Goal: Task Accomplishment & Management: Manage account settings

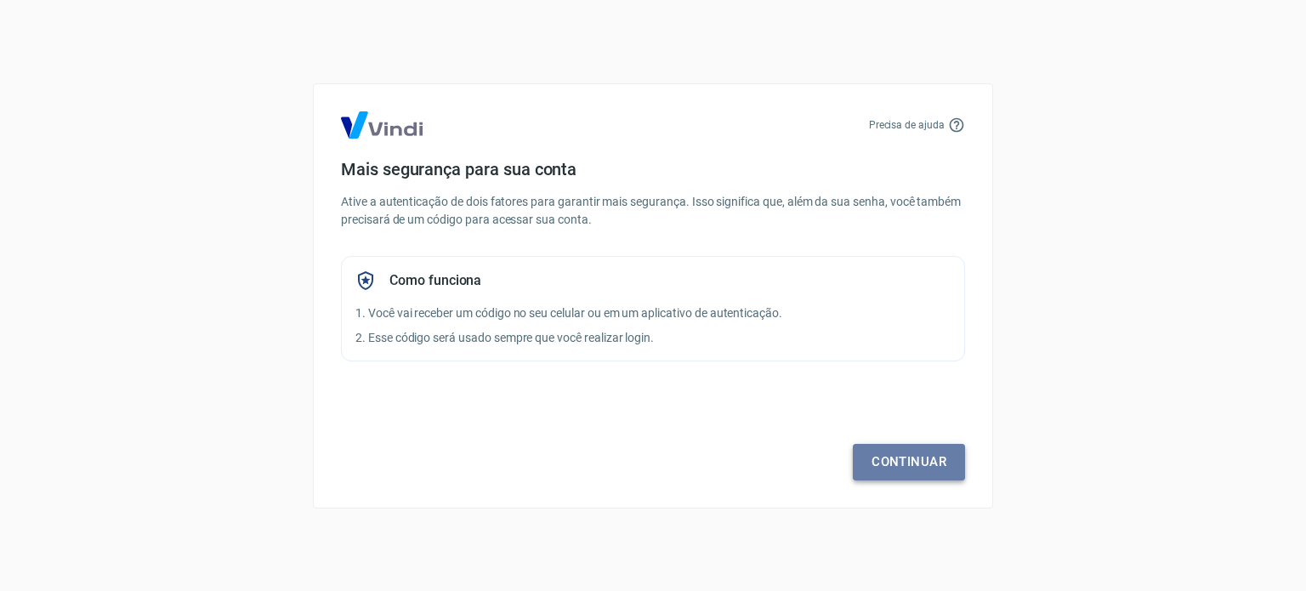
click at [893, 455] on link "Continuar" at bounding box center [909, 462] width 112 height 36
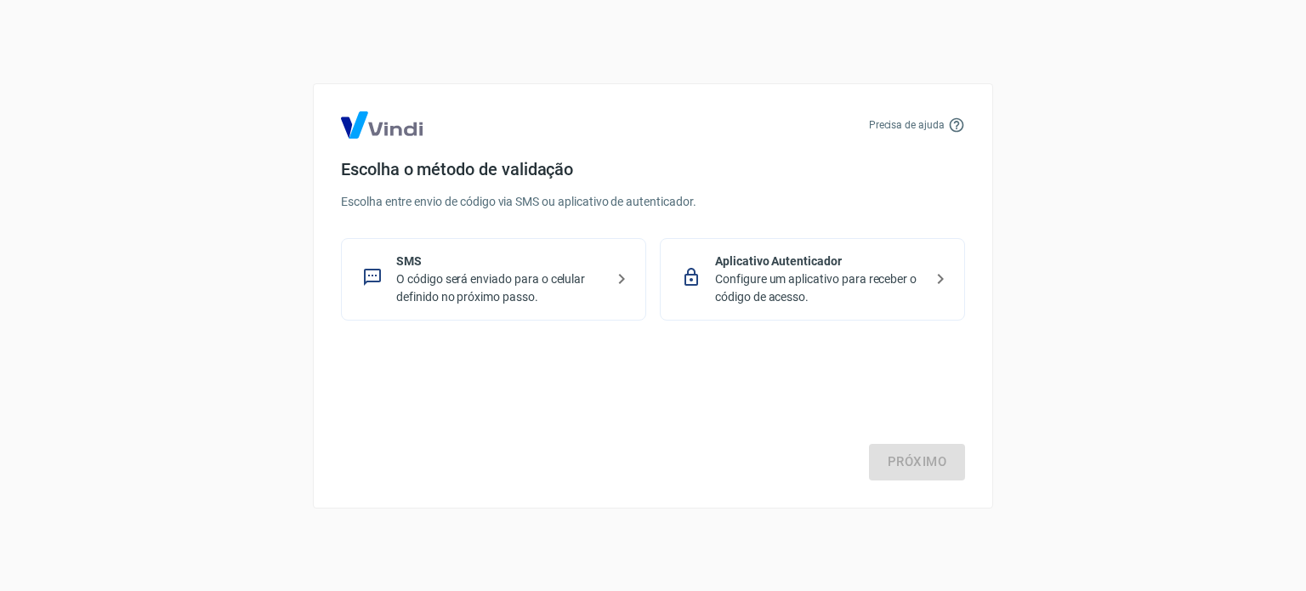
click at [823, 262] on p "Aplicativo Autenticador" at bounding box center [819, 261] width 208 height 18
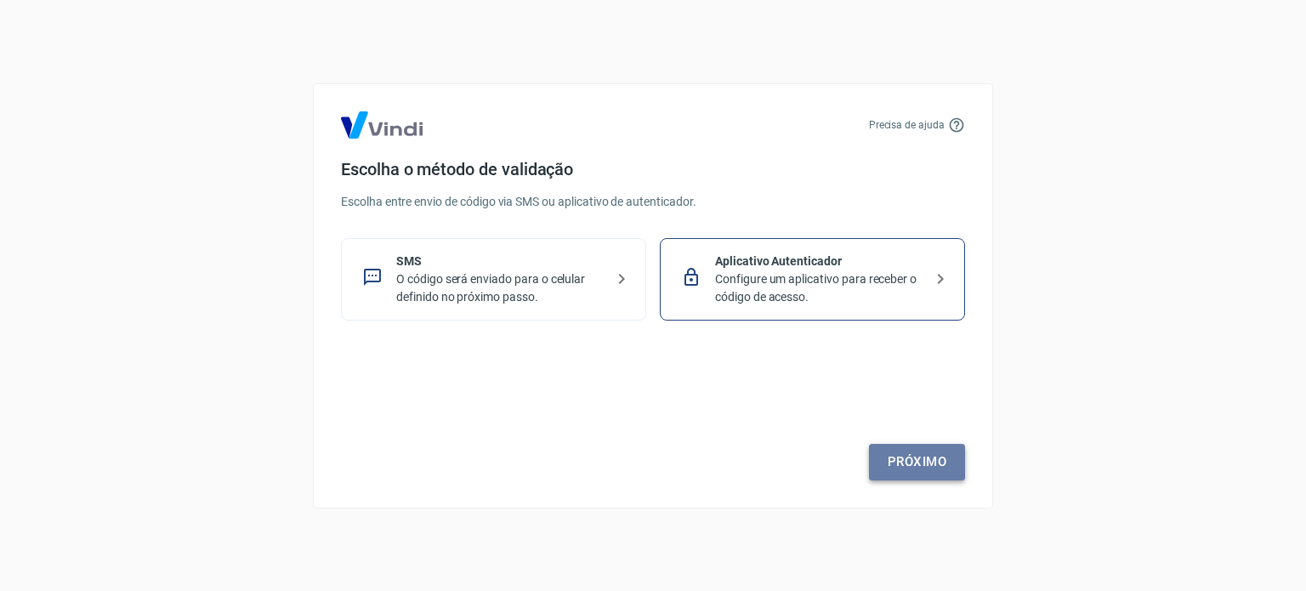
click at [908, 458] on link "Próximo" at bounding box center [917, 462] width 96 height 36
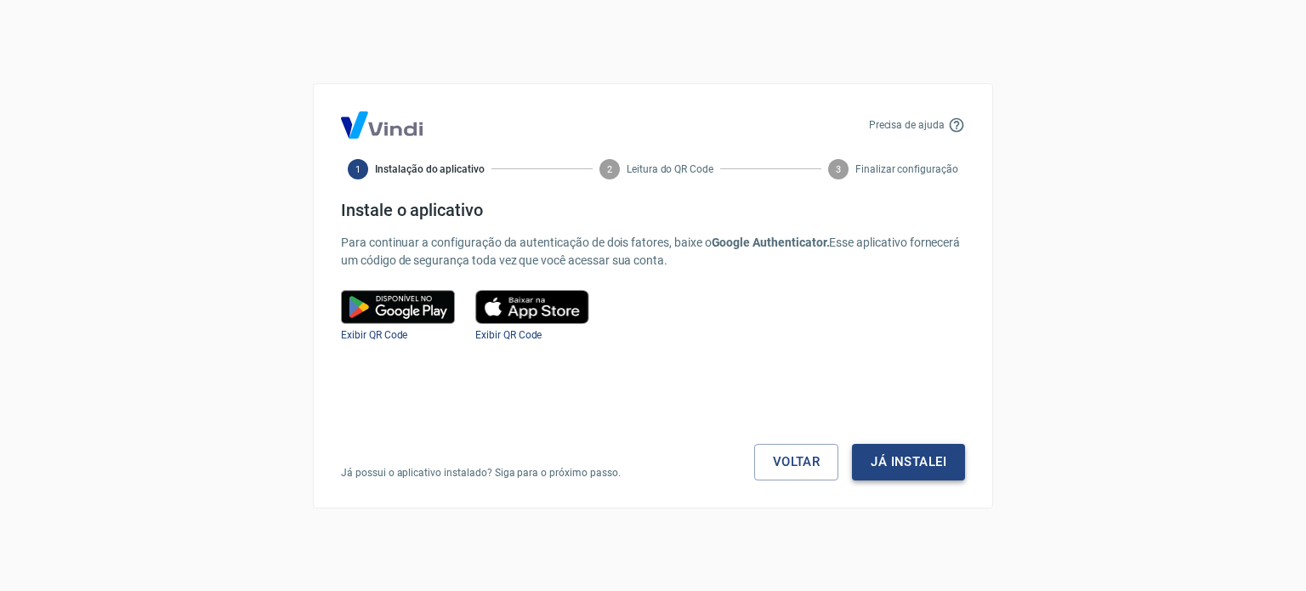
click at [875, 464] on button "Já instalei" at bounding box center [908, 462] width 113 height 36
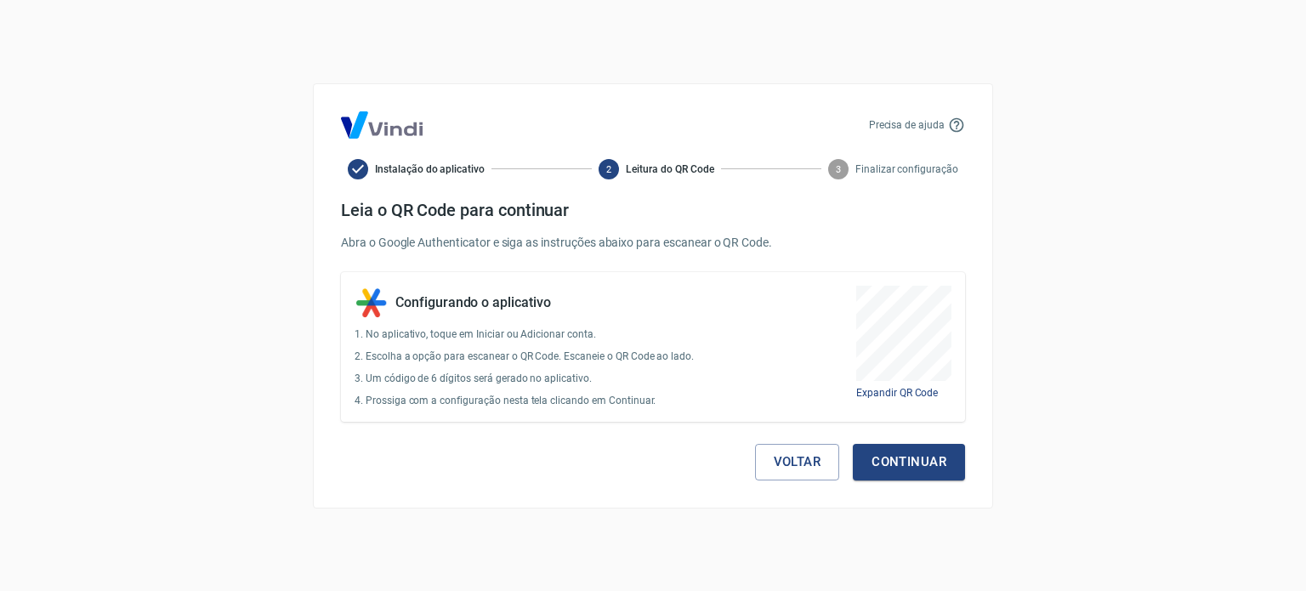
drag, startPoint x: 846, startPoint y: 276, endPoint x: 963, endPoint y: 389, distance: 162.9
click at [963, 590] on div at bounding box center [653, 591] width 1306 height 0
click at [931, 477] on button "Continuar" at bounding box center [909, 462] width 112 height 36
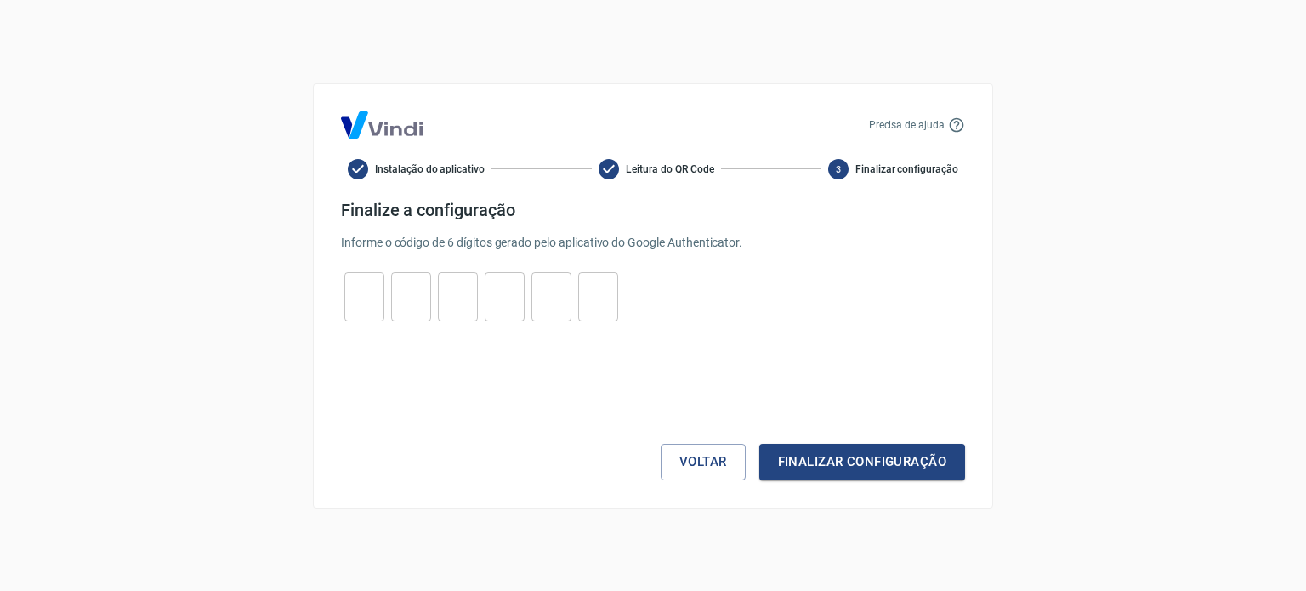
click at [365, 291] on input "tel" at bounding box center [364, 296] width 40 height 37
paste input "5"
type input "5"
type input "3"
type input "6"
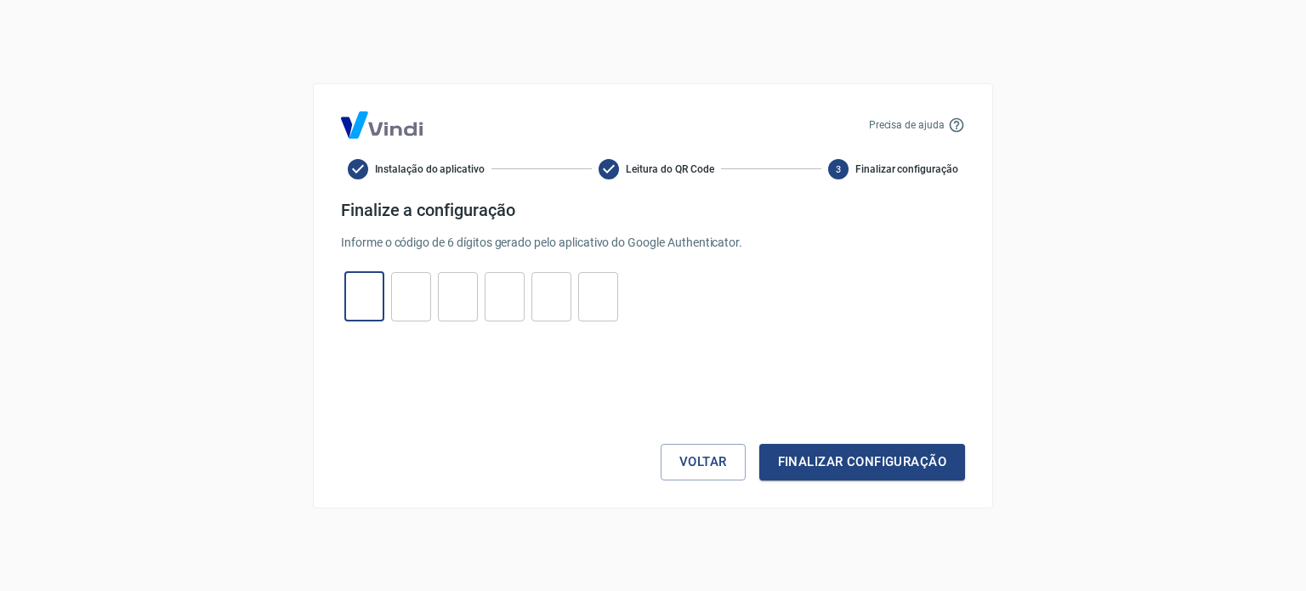
type input "5"
type input "0"
type input "4"
type input "5"
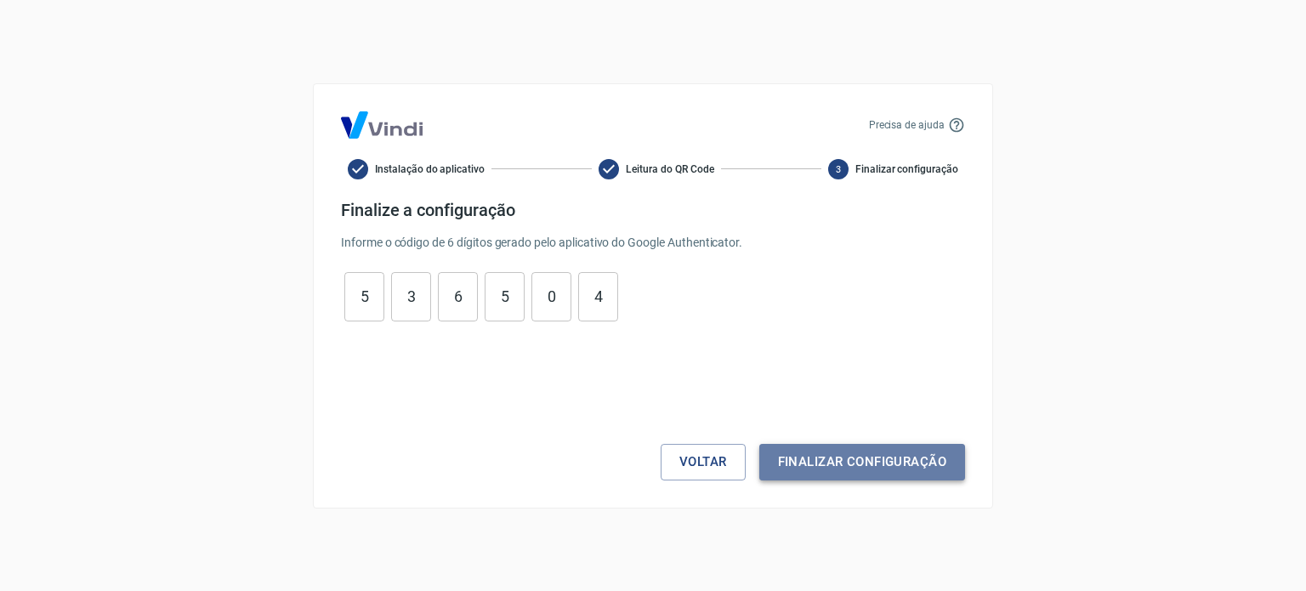
click at [893, 456] on button "Finalizar configuração" at bounding box center [862, 462] width 206 height 36
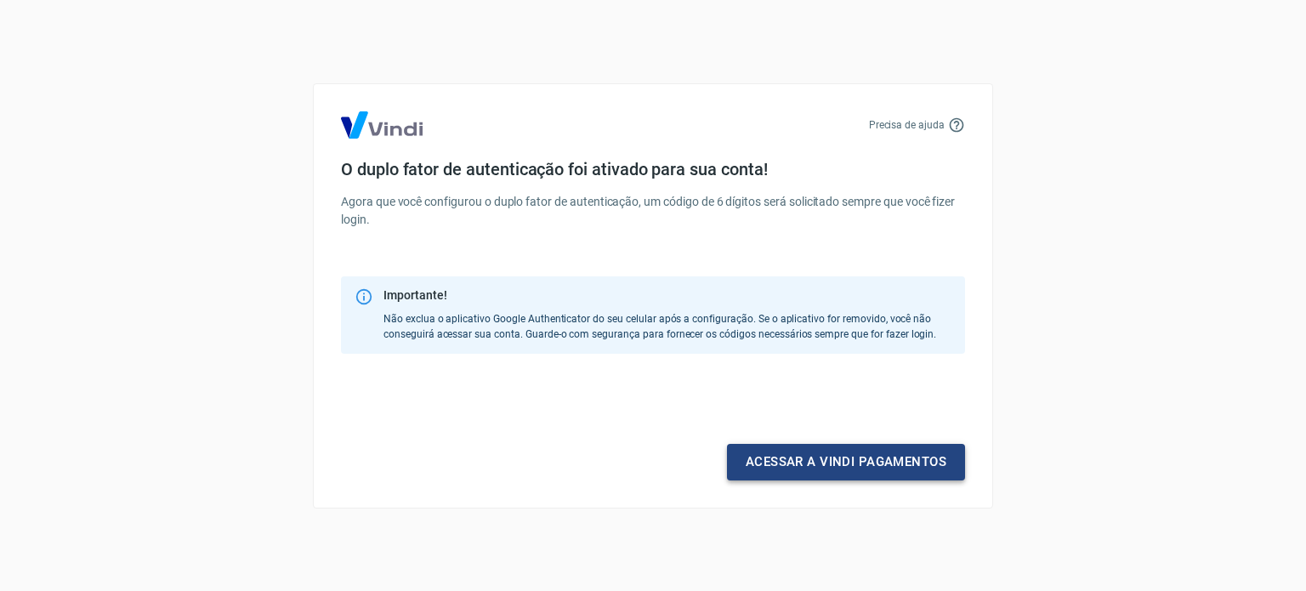
click at [837, 471] on link "Acessar a Vindi pagamentos" at bounding box center [846, 462] width 238 height 36
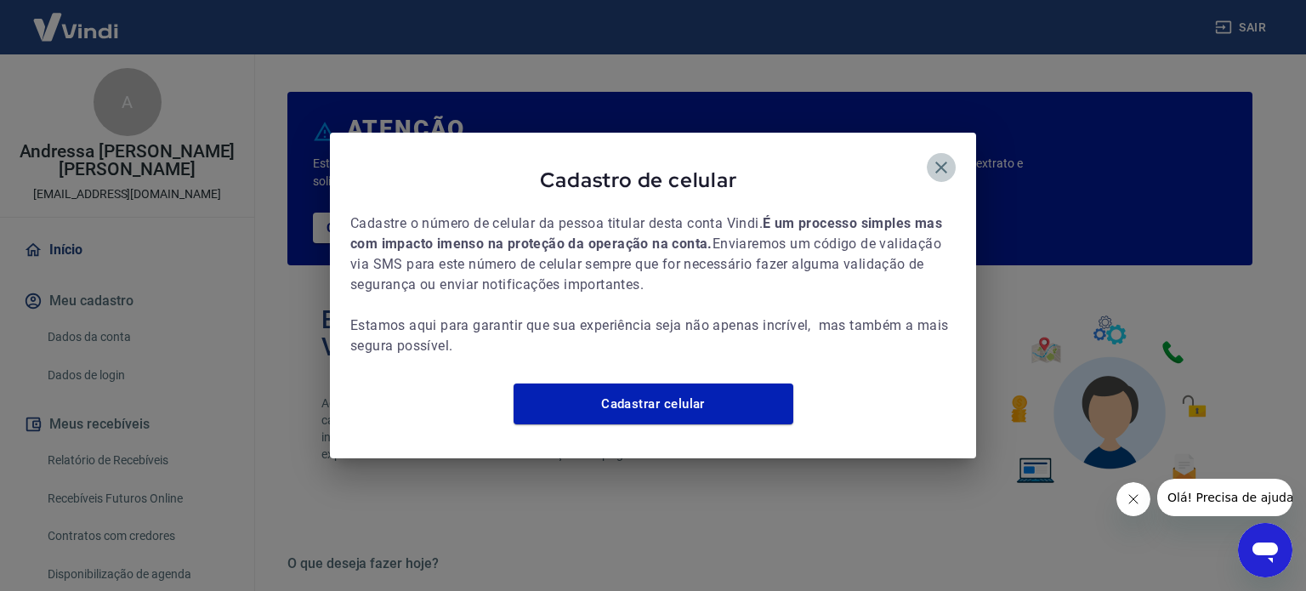
click at [943, 161] on icon "button" at bounding box center [941, 167] width 12 height 12
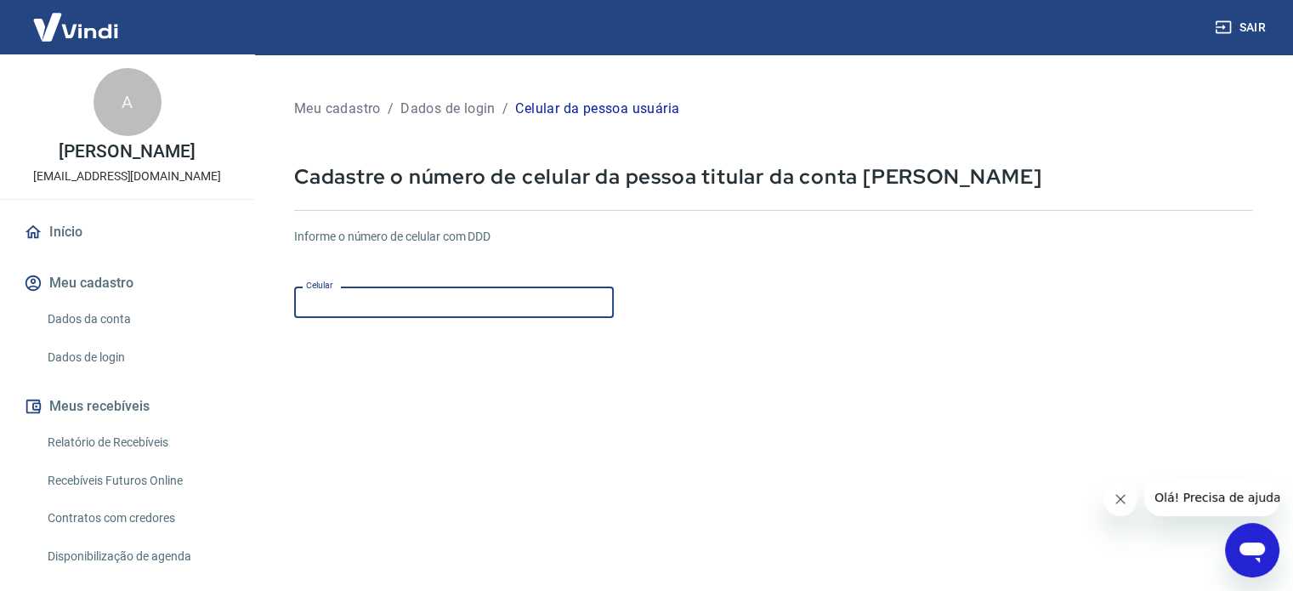
click at [413, 302] on input "Celular" at bounding box center [454, 301] width 320 height 31
type input "(31) 98639-4137"
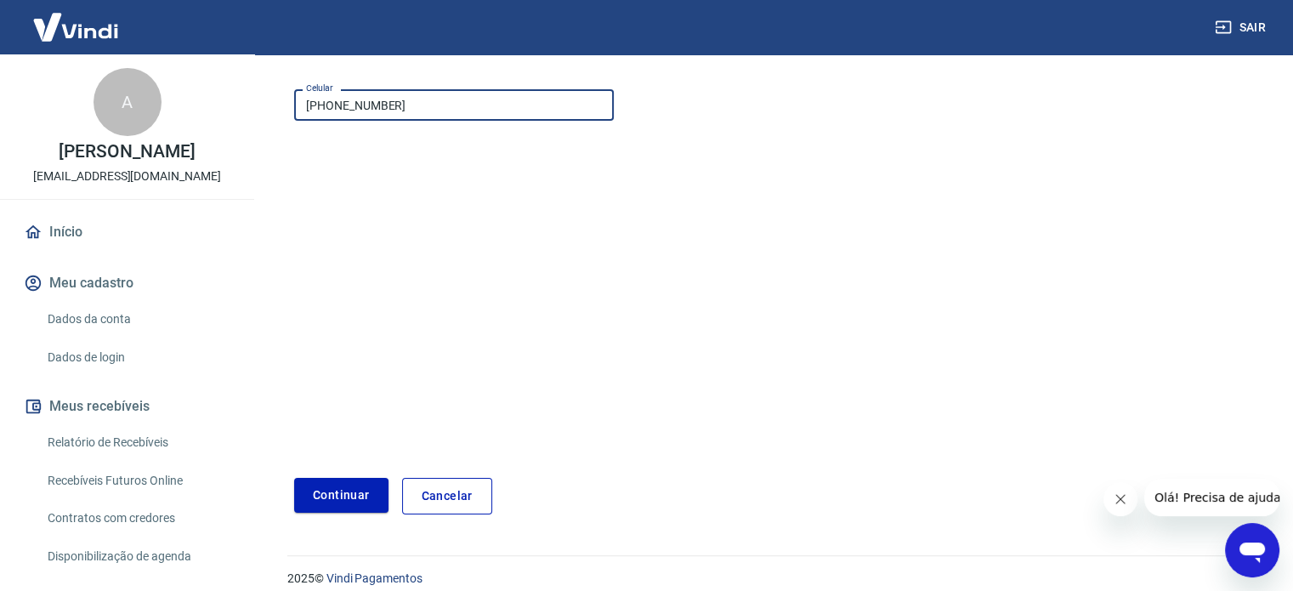
scroll to position [213, 0]
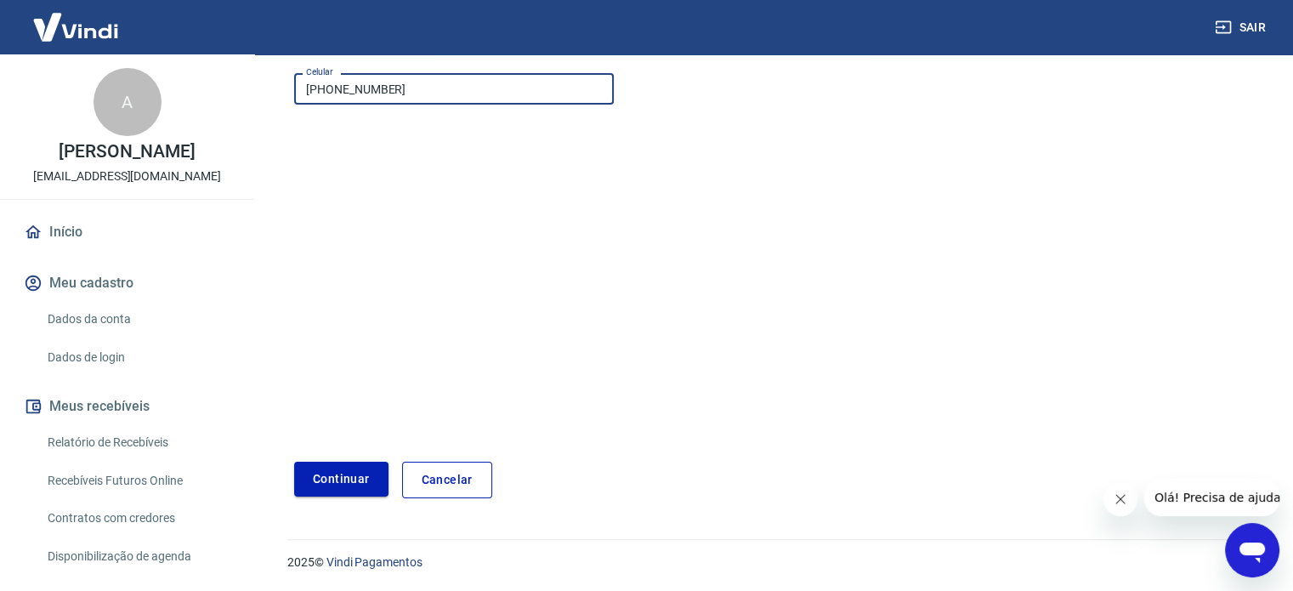
click at [326, 473] on button "Continuar" at bounding box center [341, 479] width 94 height 35
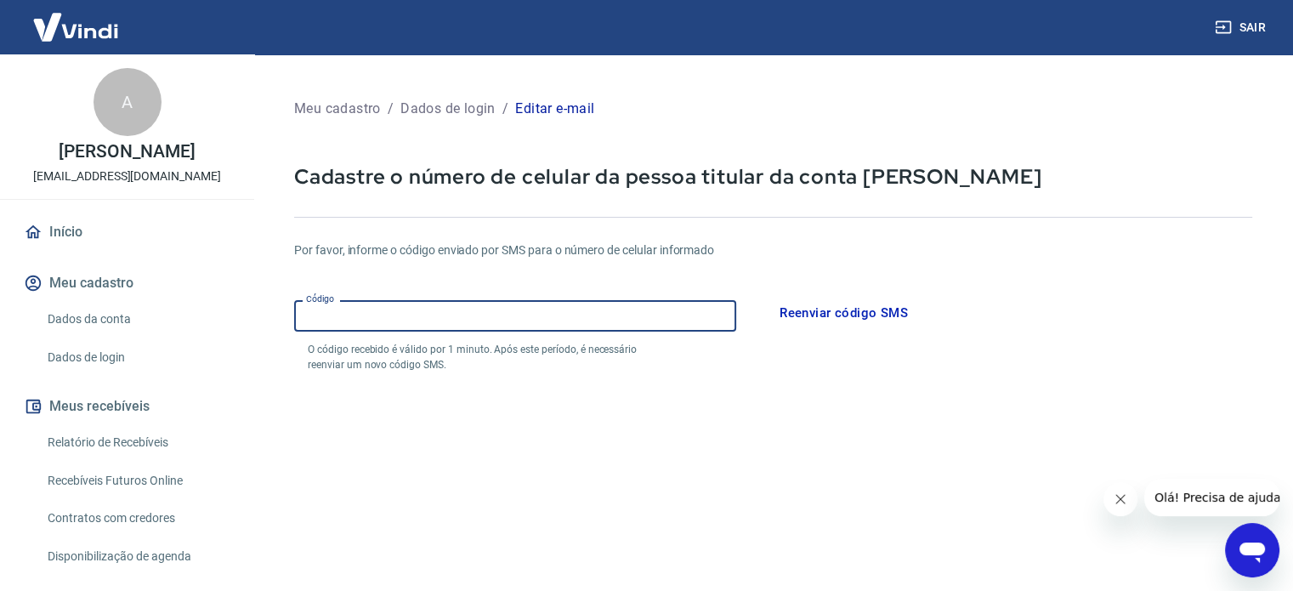
click at [381, 306] on input "Código" at bounding box center [515, 315] width 442 height 31
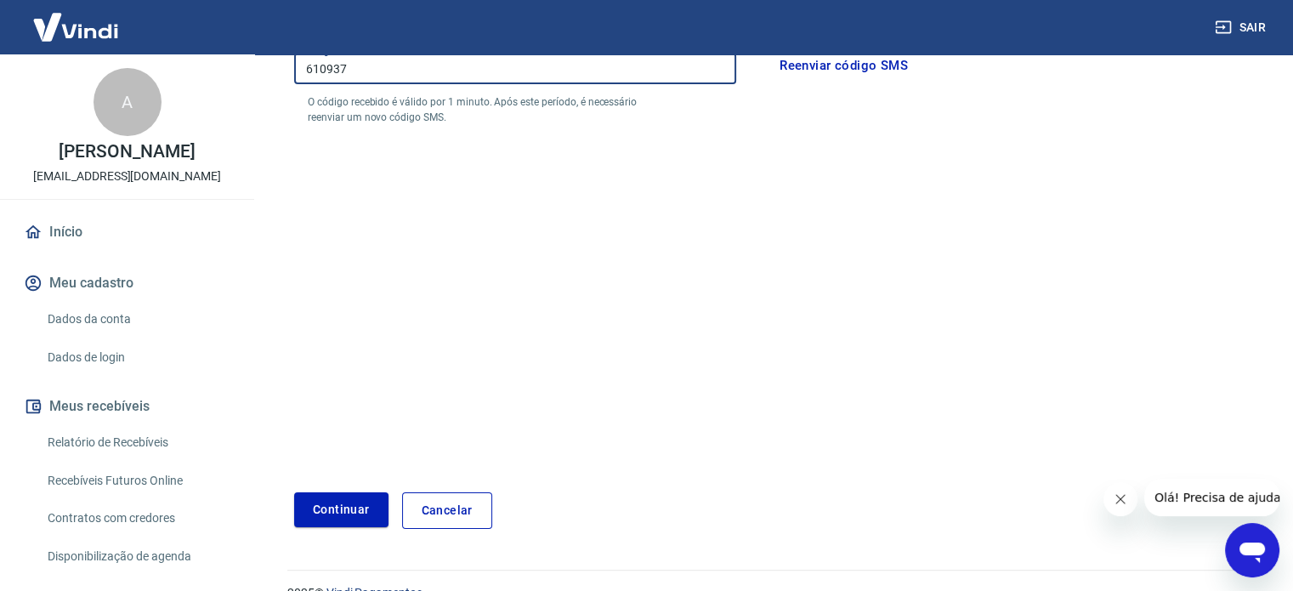
scroll to position [278, 0]
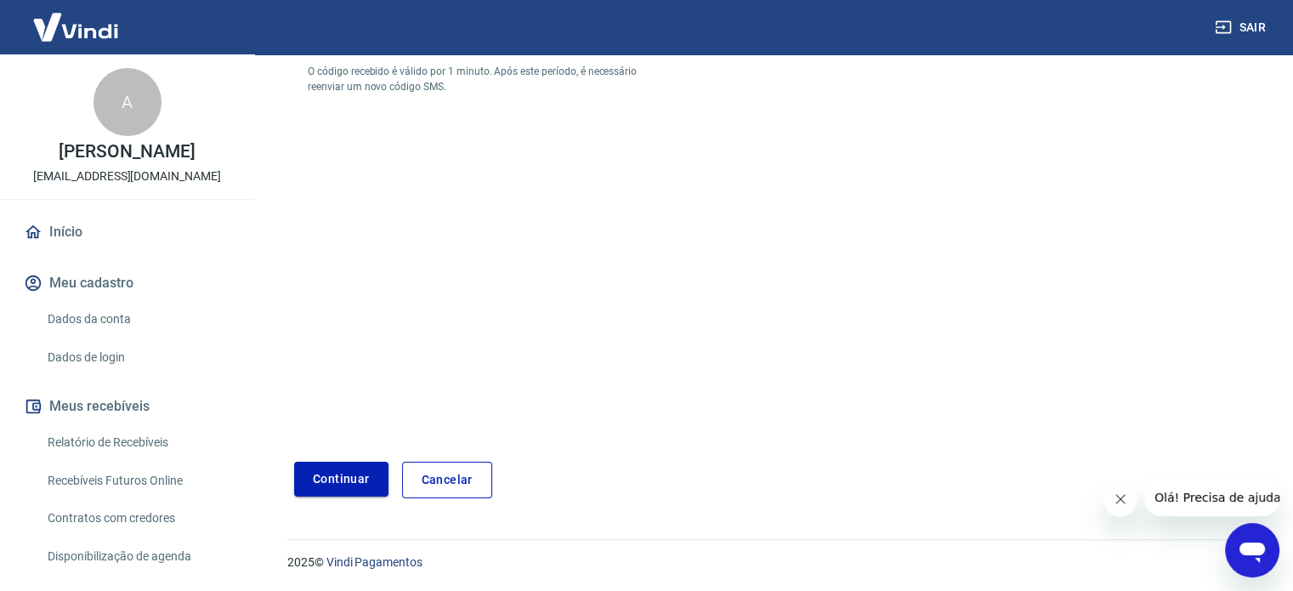
type input "610937"
click at [370, 486] on button "Continuar" at bounding box center [341, 479] width 94 height 35
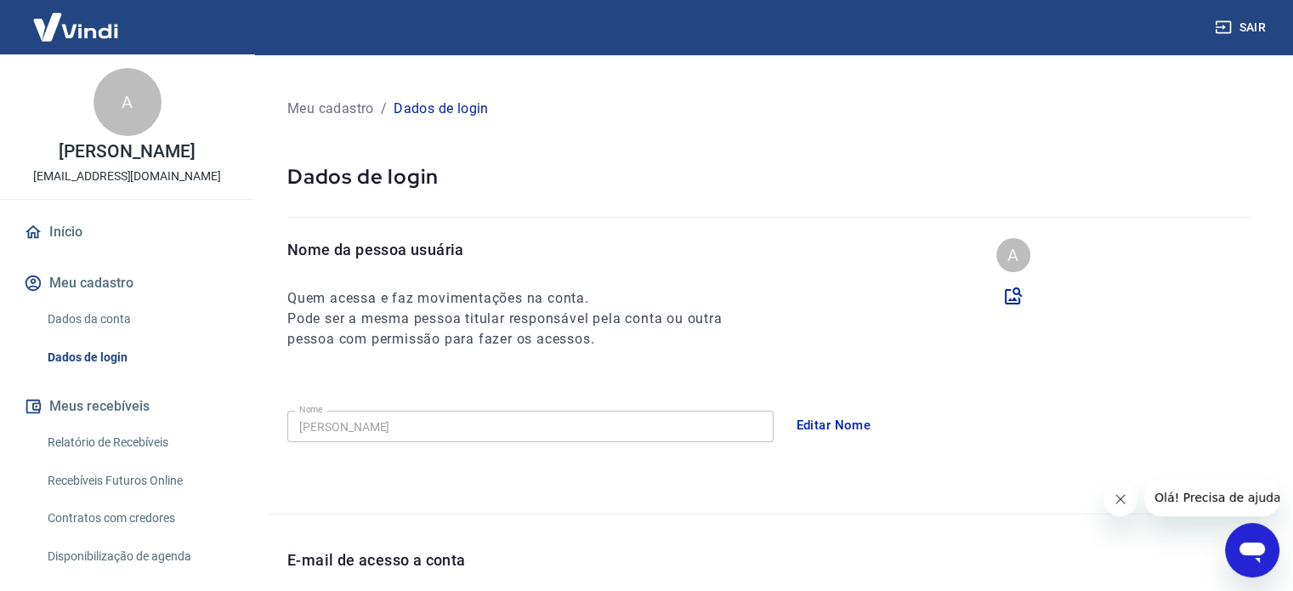
click at [61, 246] on link "Início" at bounding box center [126, 231] width 213 height 37
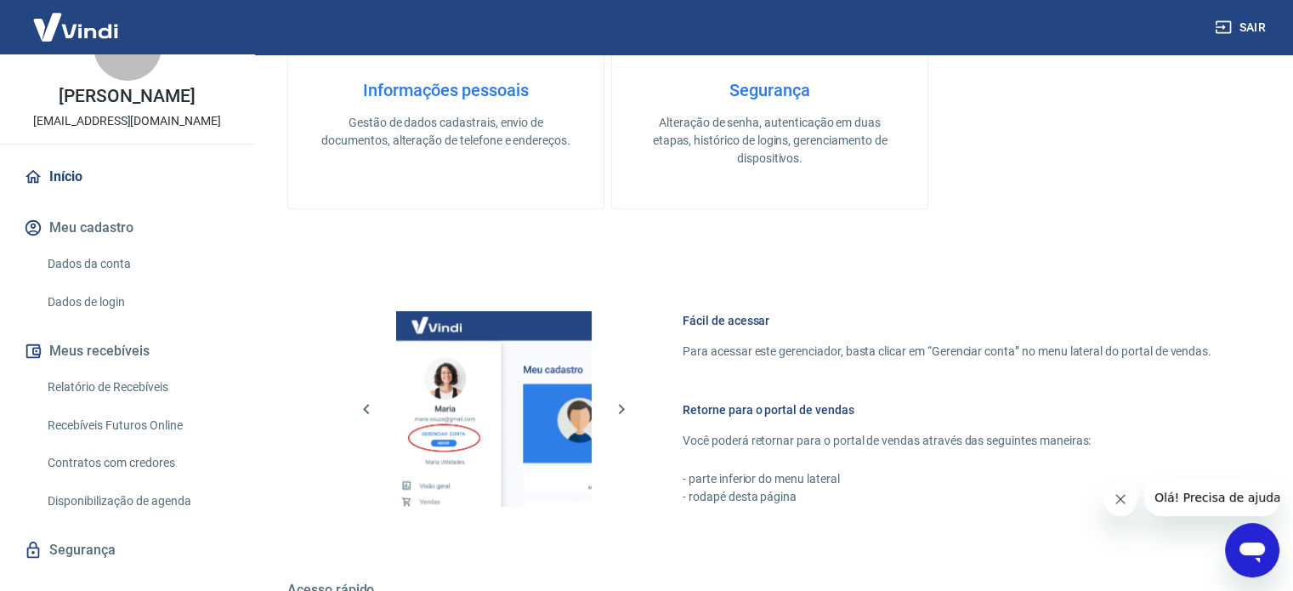
scroll to position [85, 0]
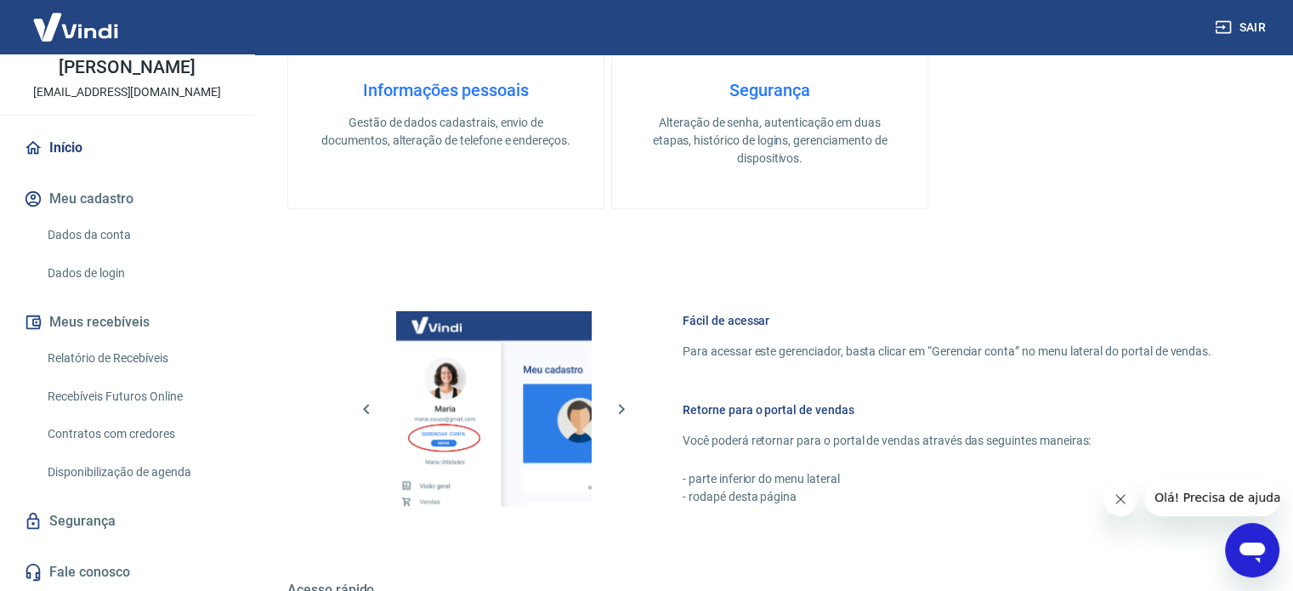
click at [100, 372] on link "Relatório de Recebíveis" at bounding box center [137, 358] width 193 height 35
